Goal: Information Seeking & Learning: Find specific fact

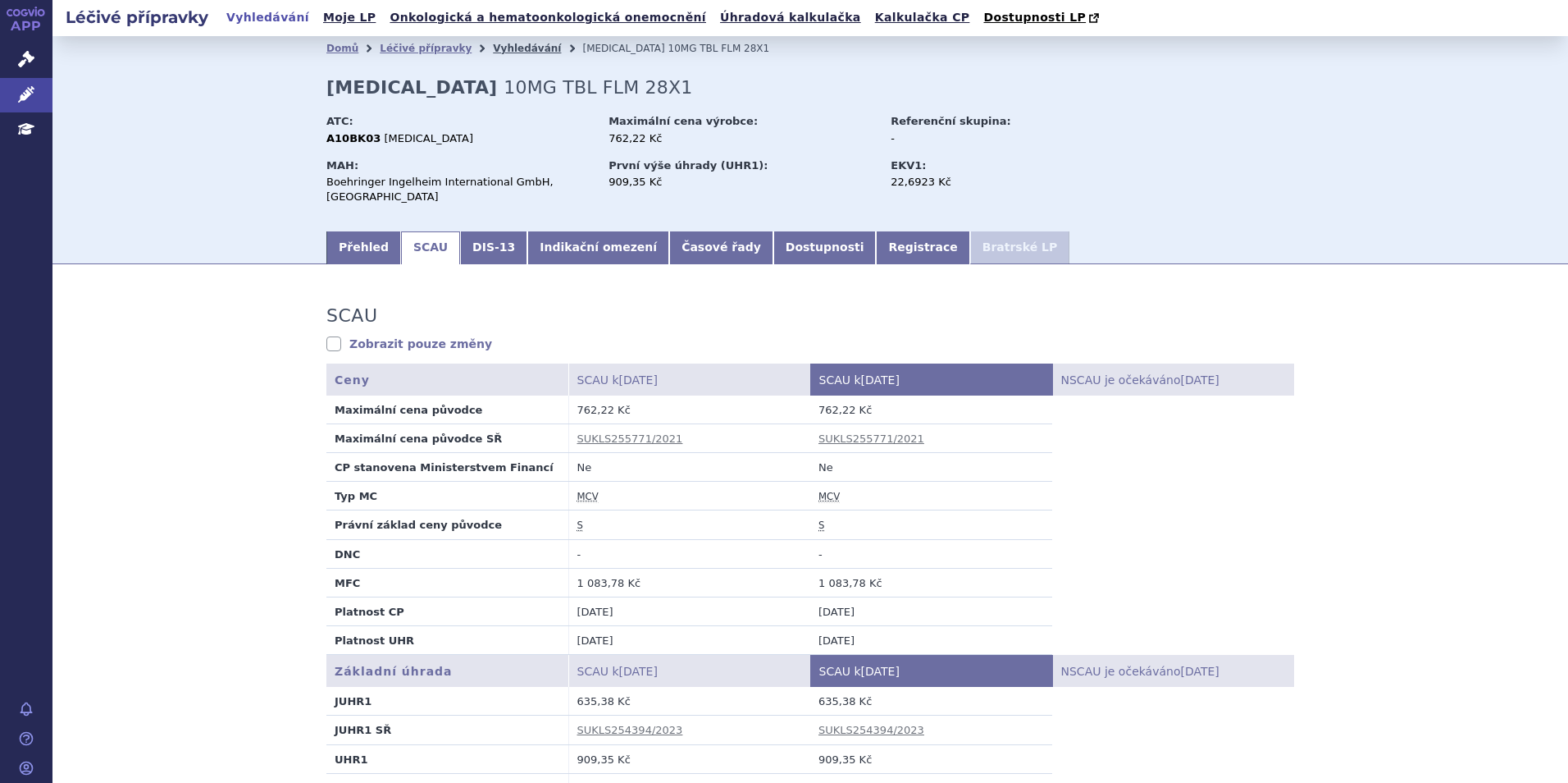
click at [493, 47] on link "Vyhledávání" at bounding box center [527, 49] width 68 height 12
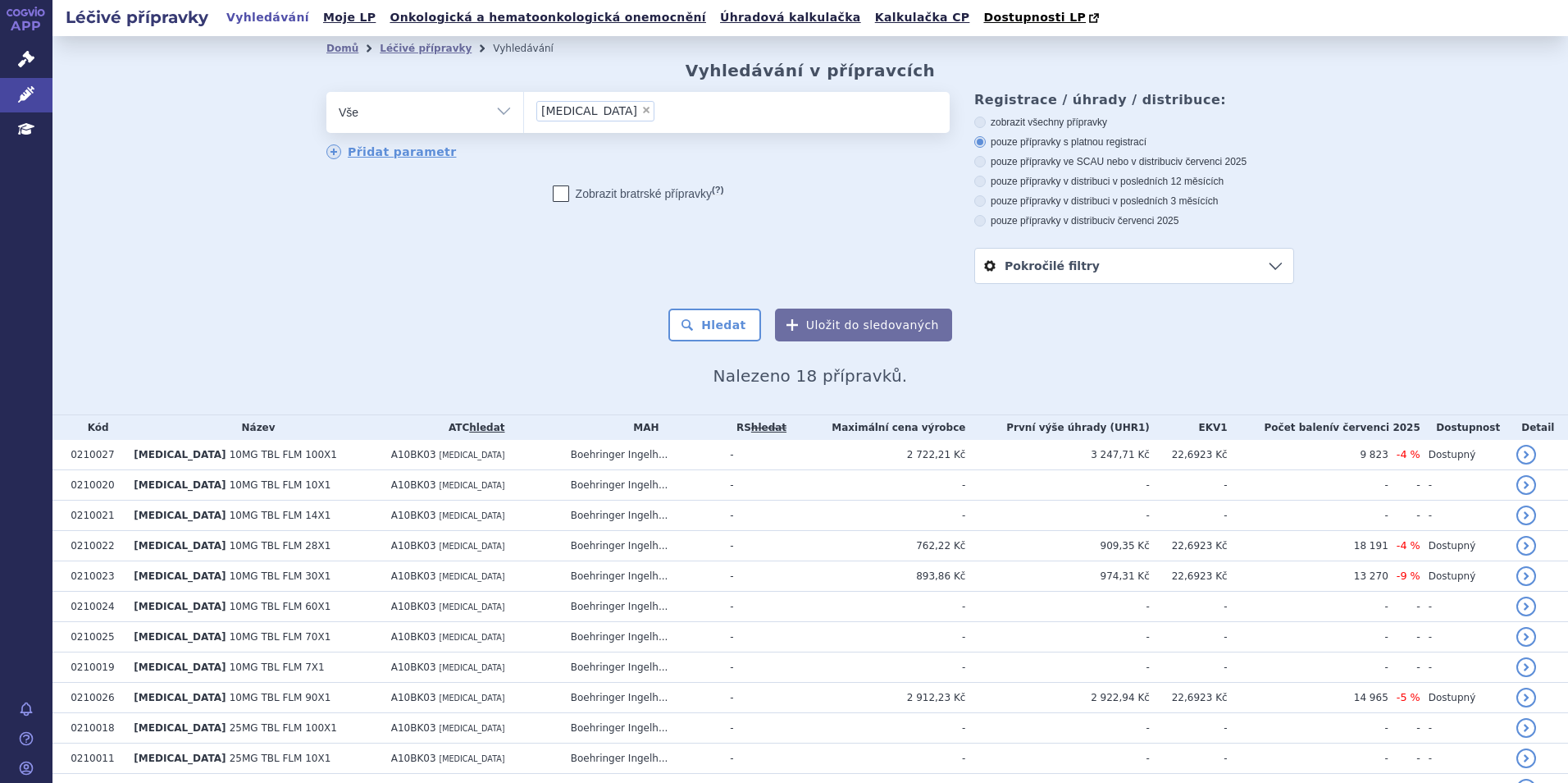
click at [641, 115] on span "×" at bounding box center [646, 110] width 10 height 10
click at [524, 115] on select "jardiance" at bounding box center [524, 111] width 1 height 41
select select
click at [590, 115] on ul at bounding box center [737, 109] width 426 height 35
click at [524, 115] on select "jardiance" at bounding box center [524, 111] width 1 height 41
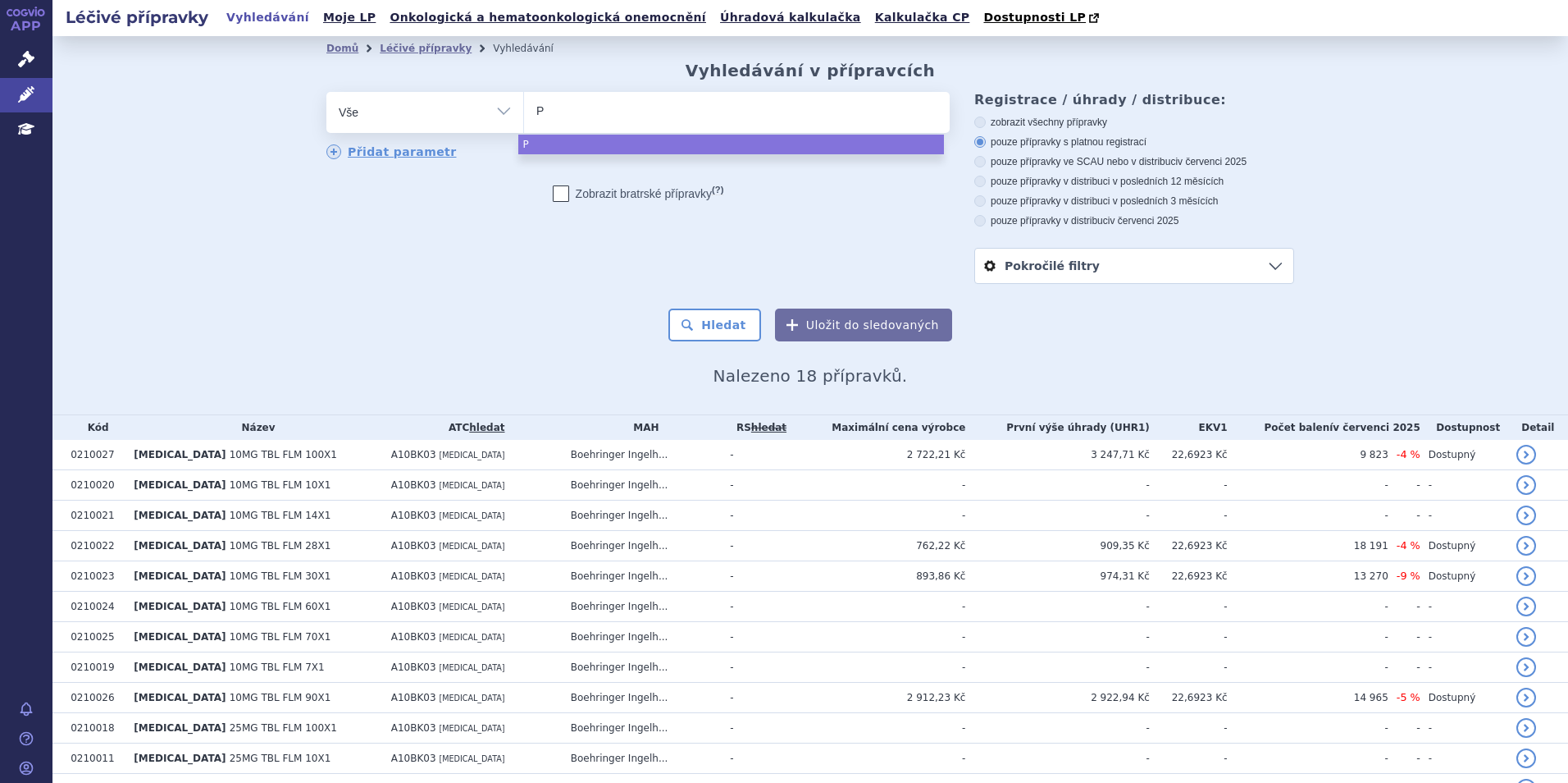
type input "PT"
type input "PTAD"
type input "PTA"
type input "P"
type input "PR"
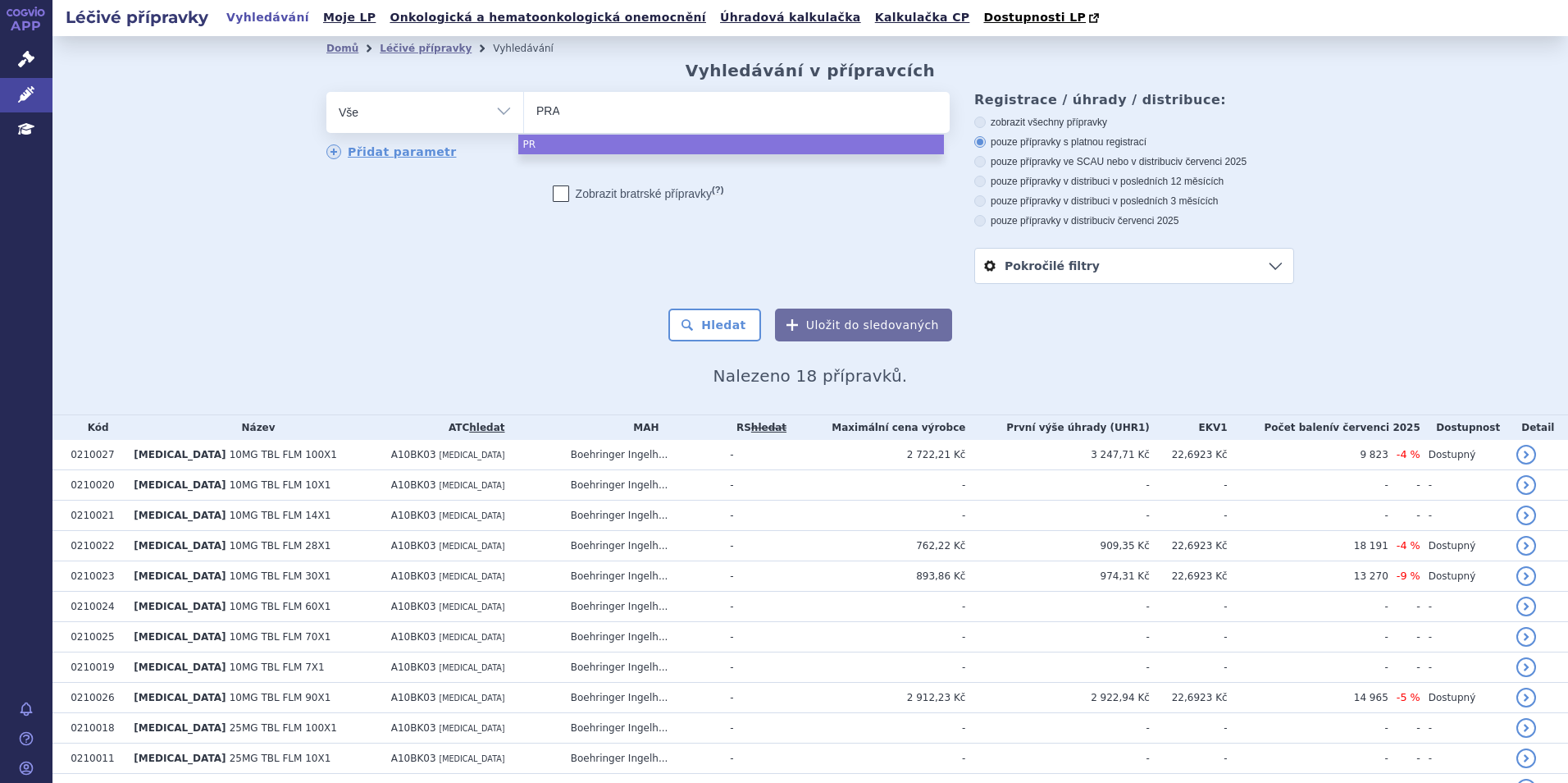
type input "PRAD"
type input "[MEDICAL_DATA]"
select select "[MEDICAL_DATA]"
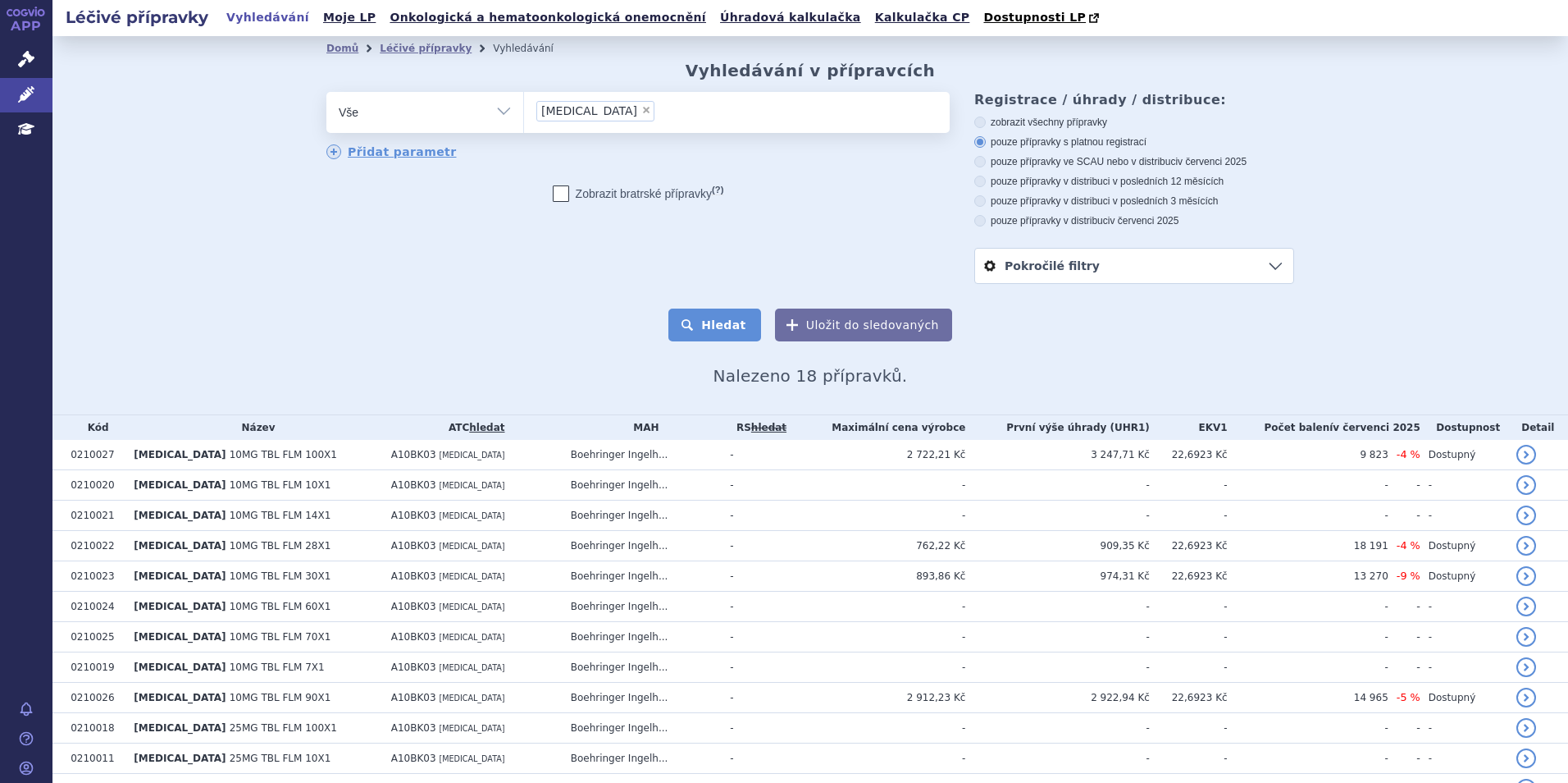
click at [689, 313] on button "Hledat" at bounding box center [715, 324] width 93 height 33
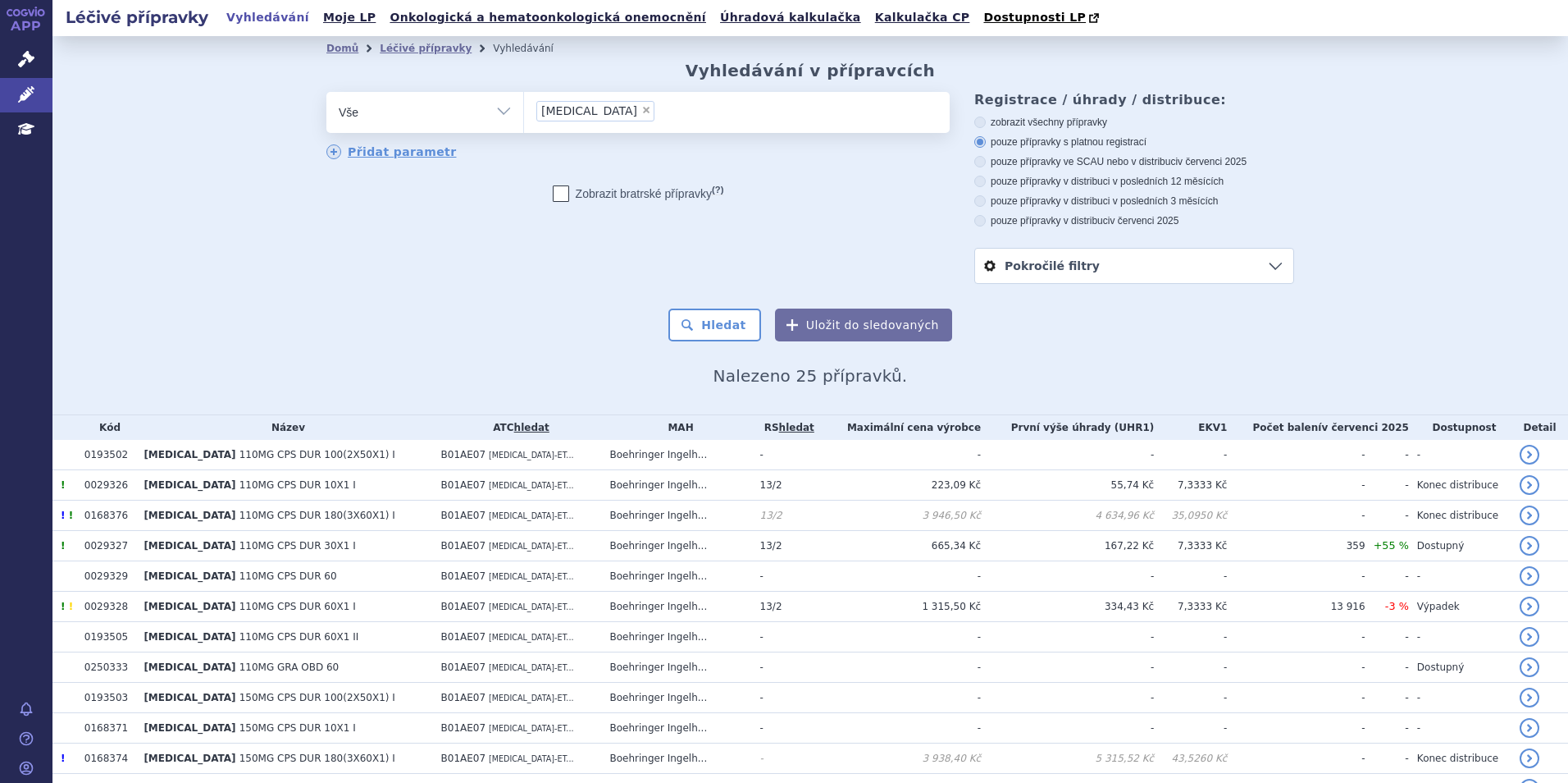
click at [981, 162] on label "pouze přípravky ve SCAU nebo v distribuci v červenci 2025" at bounding box center [1135, 162] width 320 height 13
click at [981, 162] on input "pouze přípravky ve SCAU nebo v distribuci v červenci 2025" at bounding box center [981, 163] width 11 height 11
radio input "true"
click at [693, 324] on button "Hledat" at bounding box center [715, 324] width 93 height 33
